Goal: Navigation & Orientation: Find specific page/section

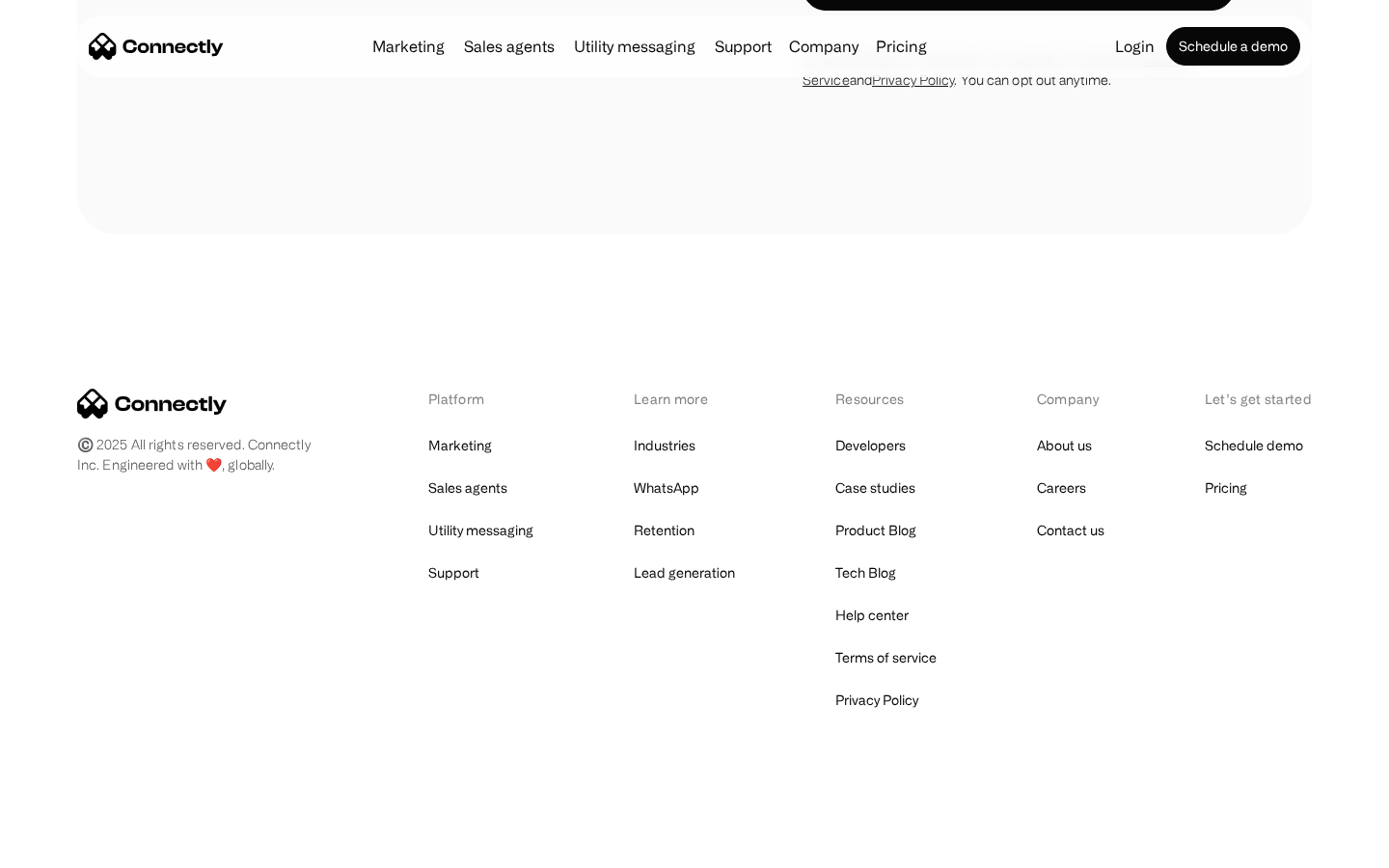
scroll to position [2046, 0]
